Goal: Task Accomplishment & Management: Use online tool/utility

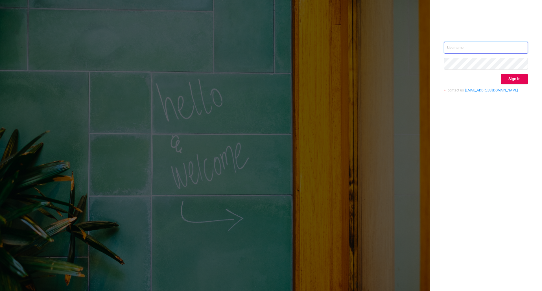
click at [472, 46] on input "text" at bounding box center [486, 48] width 84 height 12
type input "[PERSON_NAME][EMAIL_ADDRESS][DOMAIN_NAME]"
click at [511, 80] on button "Sign in" at bounding box center [514, 79] width 27 height 10
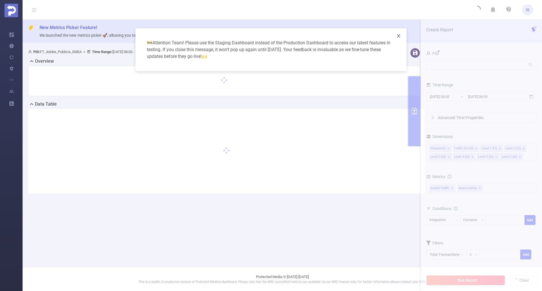
click at [400, 34] on icon "icon: close" at bounding box center [398, 35] width 3 height 3
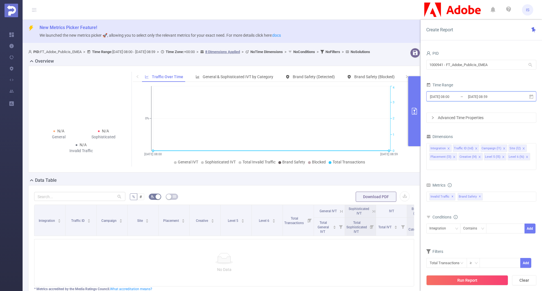
click at [532, 95] on icon at bounding box center [532, 96] width 4 height 4
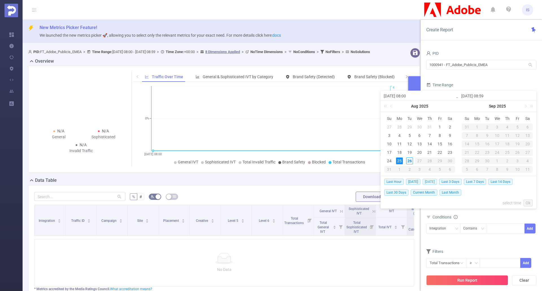
click at [437, 182] on span "[DATE]" at bounding box center [430, 182] width 14 height 6
type input "[DATE] 00:00"
type input "[DATE] 23:59"
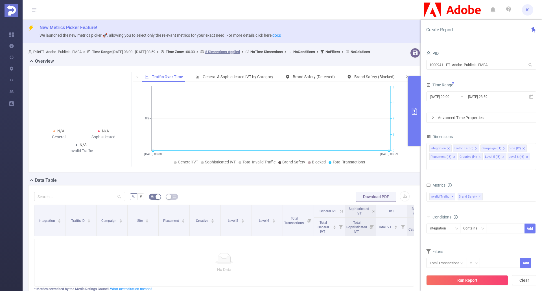
click at [484, 279] on button "Run Report" at bounding box center [467, 280] width 82 height 10
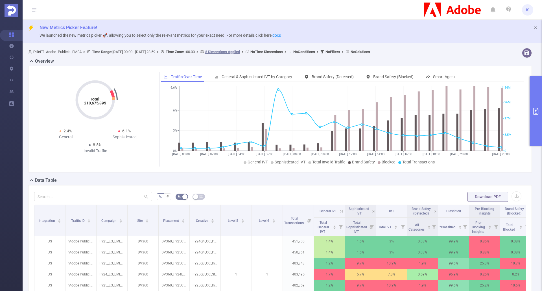
click at [533, 110] on icon "primary" at bounding box center [536, 111] width 7 height 7
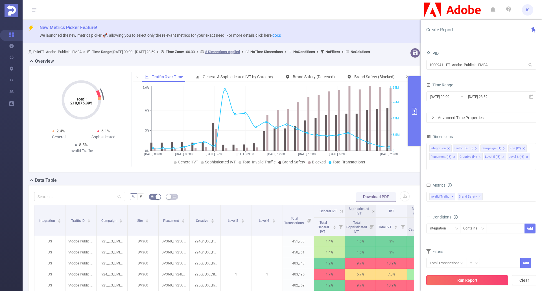
click at [465, 279] on button "Run Report" at bounding box center [467, 280] width 82 height 10
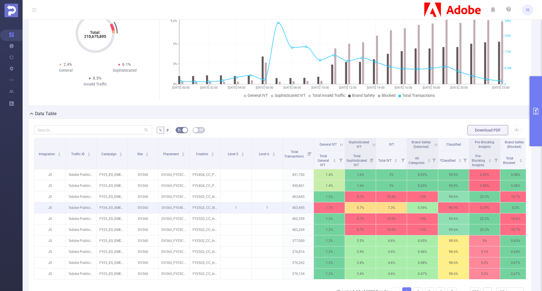
scroll to position [85, 0]
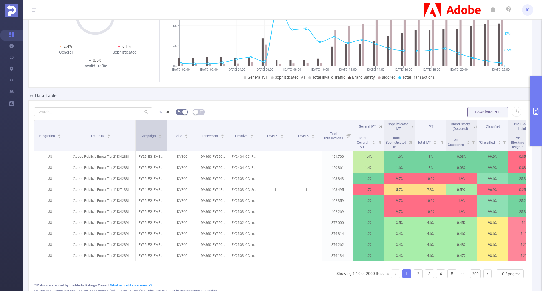
drag, startPoint x: 96, startPoint y: 142, endPoint x: 136, endPoint y: 143, distance: 39.3
click at [136, 143] on span at bounding box center [135, 135] width 3 height 31
click at [539, 127] on button "primary" at bounding box center [536, 111] width 12 height 70
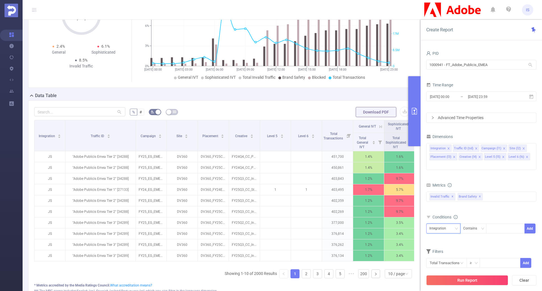
click at [454, 224] on div "Integration" at bounding box center [444, 228] width 28 height 9
drag, startPoint x: 446, startPoint y: 157, endPoint x: 451, endPoint y: 160, distance: 6.3
click at [446, 157] on li "Traffic ID (tid)" at bounding box center [443, 155] width 34 height 9
click at [497, 224] on div at bounding box center [505, 228] width 32 height 9
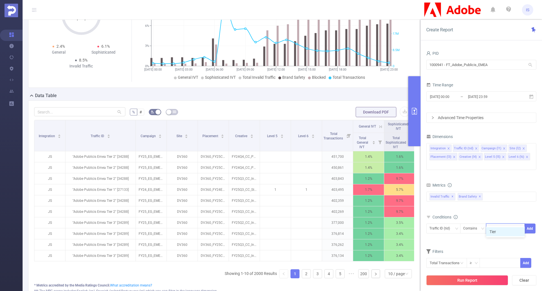
type input "Tier 2"
click at [516, 233] on li "Tier 2" at bounding box center [505, 231] width 39 height 9
click at [528, 224] on button "Add" at bounding box center [530, 229] width 11 height 10
click at [482, 280] on button "Run Report" at bounding box center [467, 280] width 82 height 10
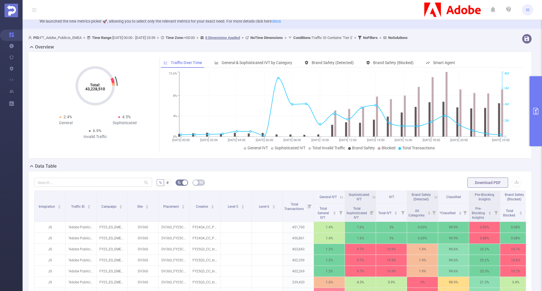
click at [538, 109] on icon "primary" at bounding box center [536, 111] width 5 height 7
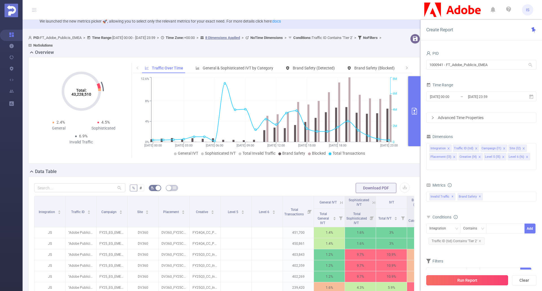
click at [486, 280] on button "Run Report" at bounding box center [467, 280] width 82 height 10
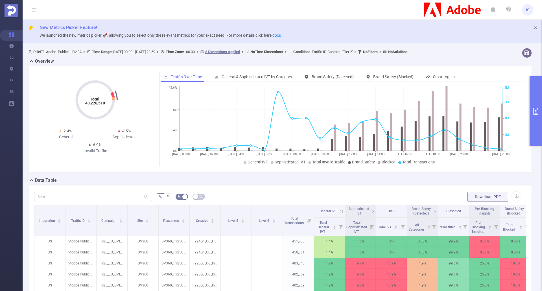
click at [535, 102] on button "primary" at bounding box center [536, 111] width 12 height 70
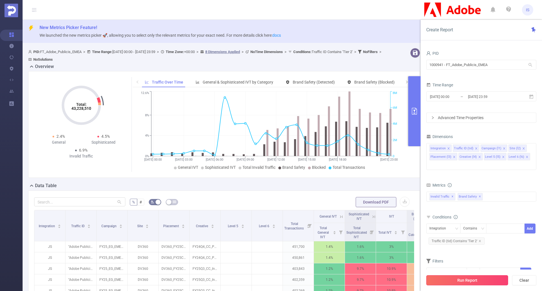
click at [467, 278] on button "Run Report" at bounding box center [467, 280] width 82 height 10
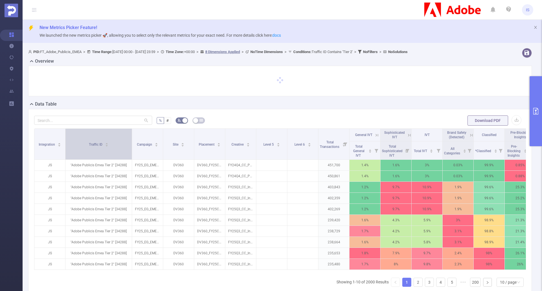
drag, startPoint x: 96, startPoint y: 140, endPoint x: 130, endPoint y: 140, distance: 33.9
click at [131, 141] on span at bounding box center [131, 144] width 3 height 31
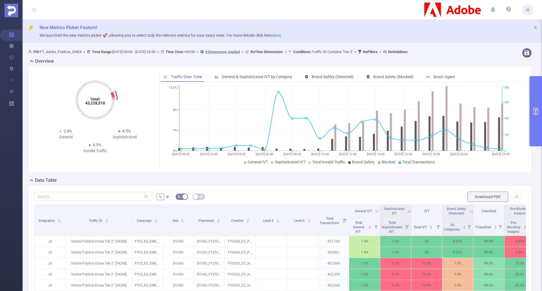
click at [529, 7] on span "IS" at bounding box center [527, 9] width 3 height 11
click at [495, 41] on link "Logout" at bounding box center [503, 45] width 62 height 8
